Goal: Transaction & Acquisition: Purchase product/service

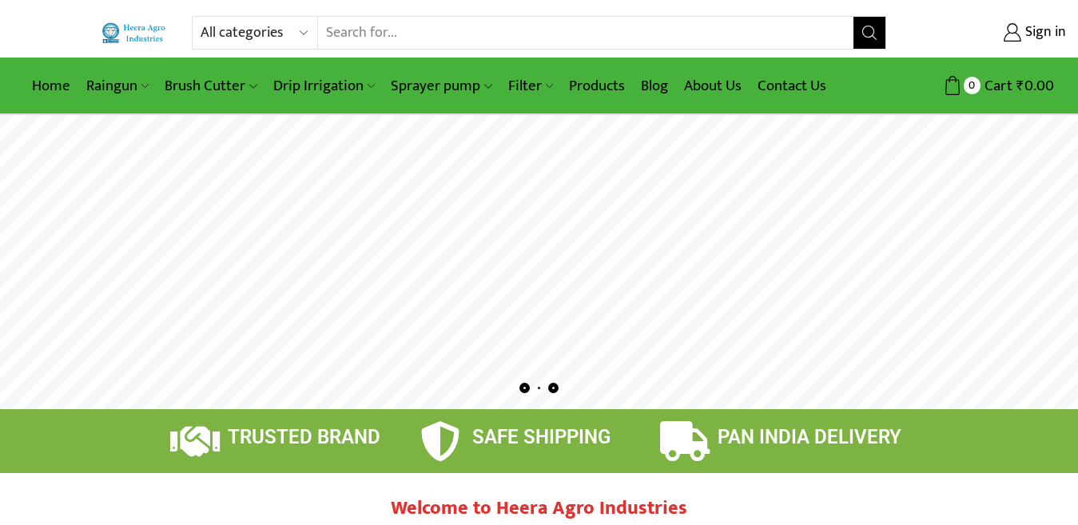
click at [225, 34] on select "All categories Accessories Air Release Valve Brush Cutter Domestic Use Drip Irr…" at bounding box center [259, 33] width 117 height 32
select select "filter"
click at [201, 17] on select "All categories Accessories Air Release Valve Brush Cutter Domestic Use Drip Irr…" at bounding box center [259, 33] width 117 height 32
click at [215, 36] on select "All categories Accessories Air Release Valve Brush Cutter Domestic Use Drip Irr…" at bounding box center [234, 33] width 66 height 32
click at [861, 44] on button "Search" at bounding box center [870, 33] width 32 height 32
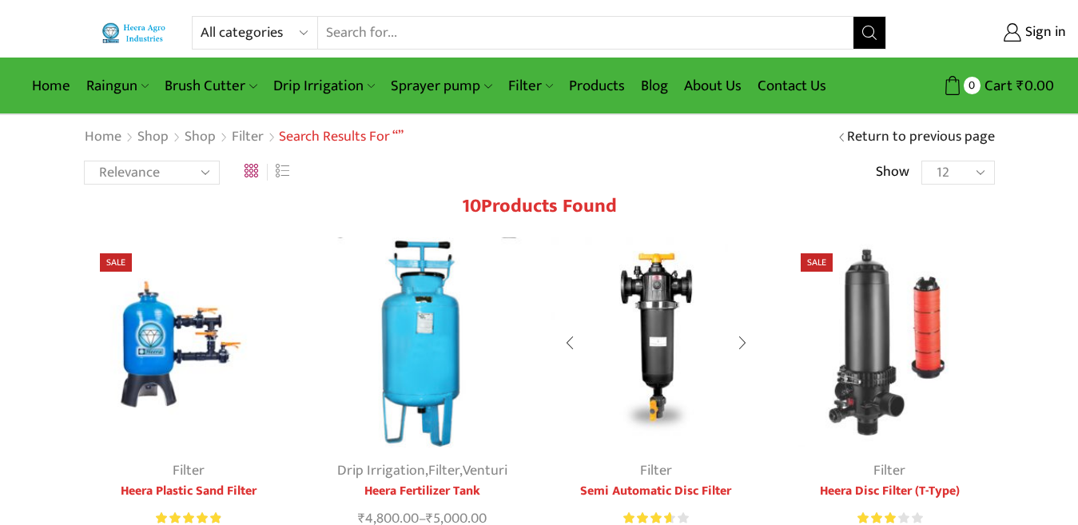
click at [675, 321] on img at bounding box center [656, 342] width 210 height 210
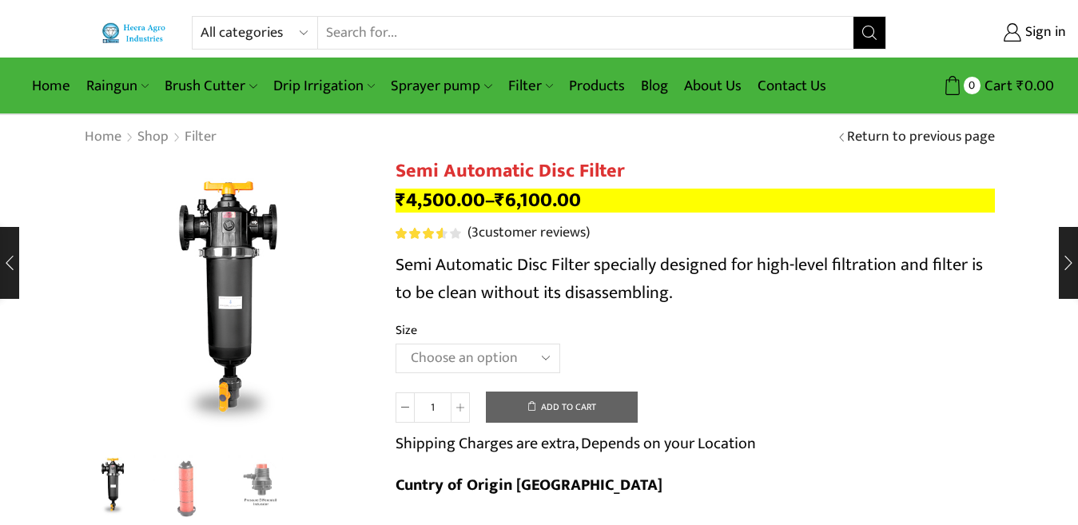
click at [444, 361] on select "Choose an option 2" Disc Filter 2.5" Disc Filter 3" Disc Filter" at bounding box center [478, 359] width 165 height 30
click at [396, 344] on select "Choose an option 2" Disc Filter 2.5" Disc Filter 3" Disc Filter" at bounding box center [478, 359] width 165 height 30
select select "2.5" Disc Filter"
